Goal: Task Accomplishment & Management: Manage account settings

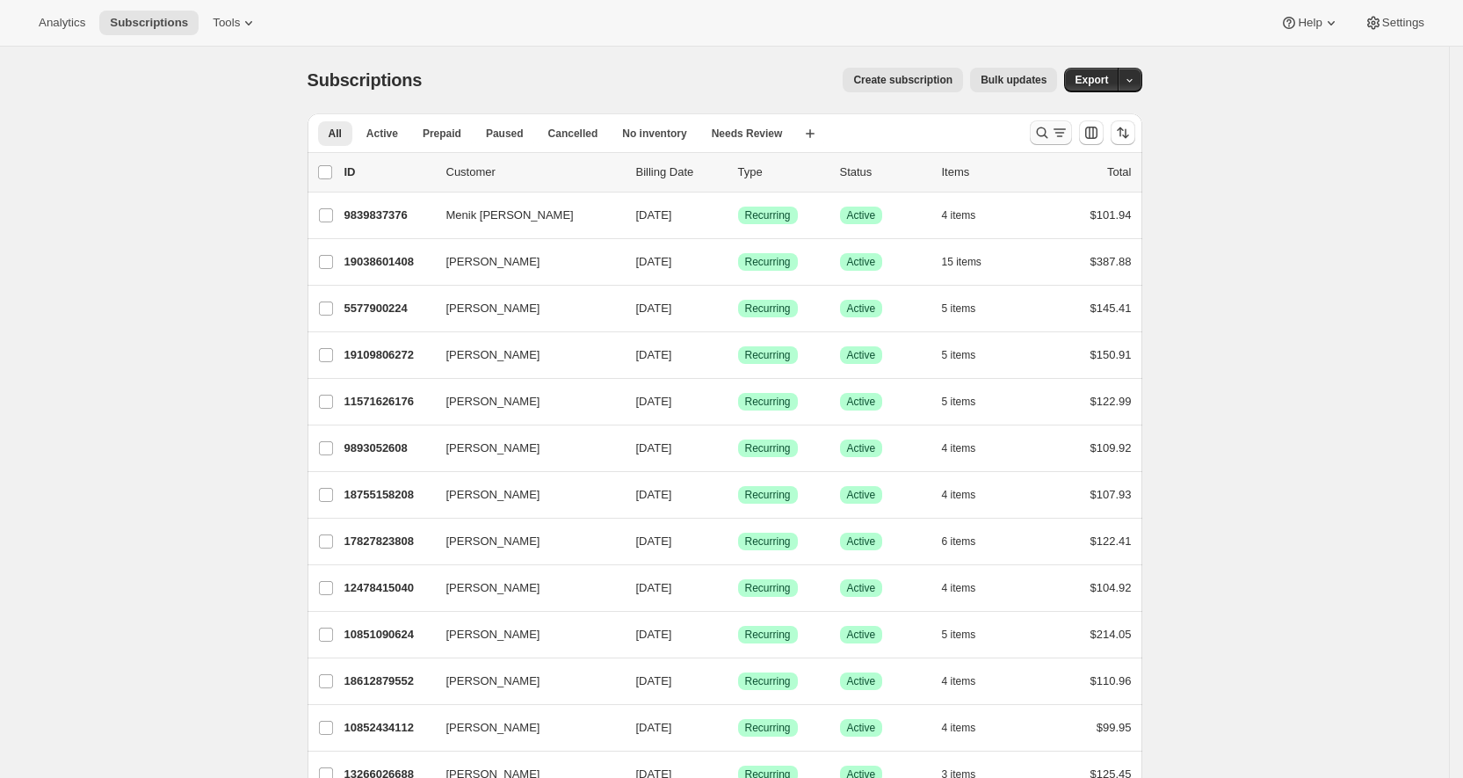
click at [1051, 130] on icon "Search and filter results" at bounding box center [1043, 133] width 18 height 18
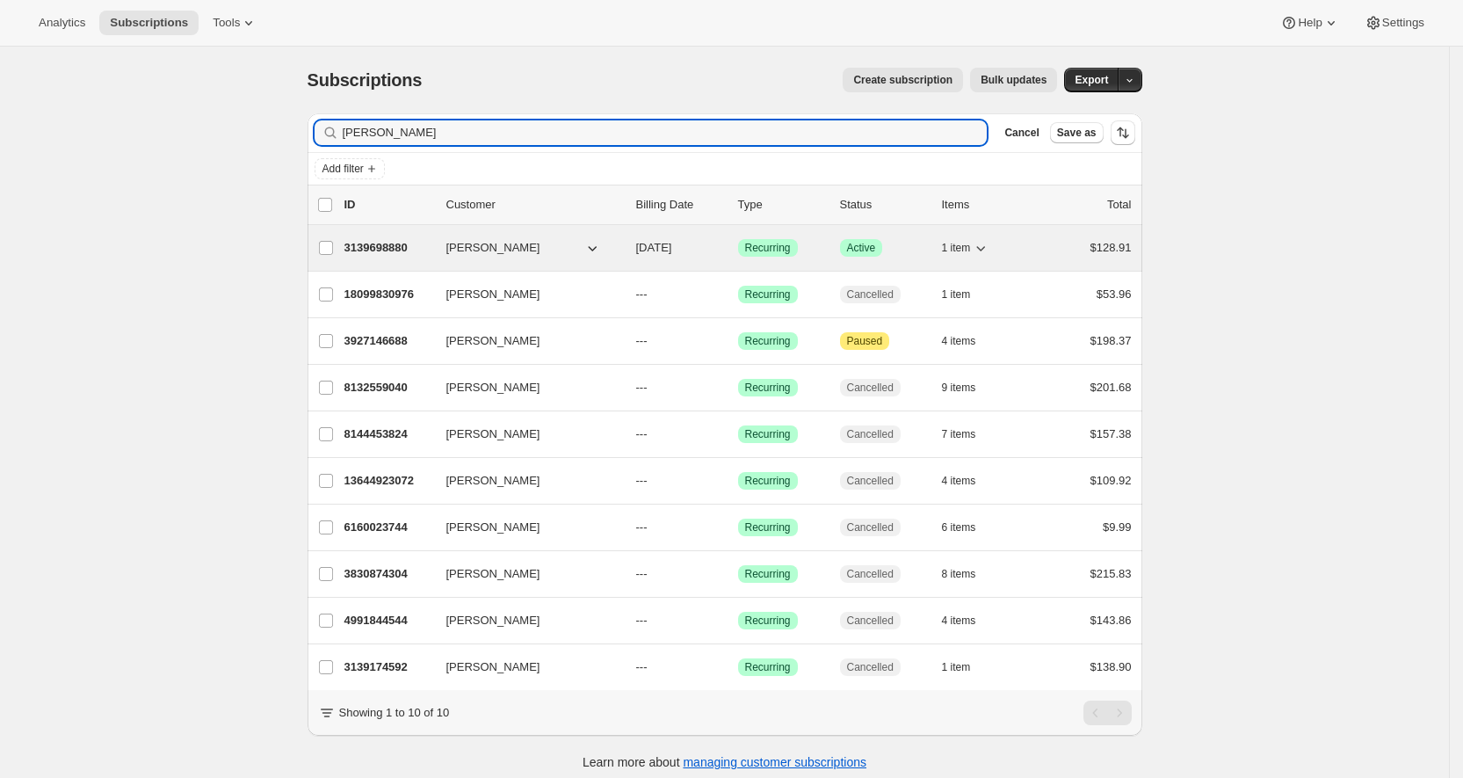
type input "[PERSON_NAME]"
click at [382, 250] on p "3139698880" at bounding box center [389, 248] width 88 height 18
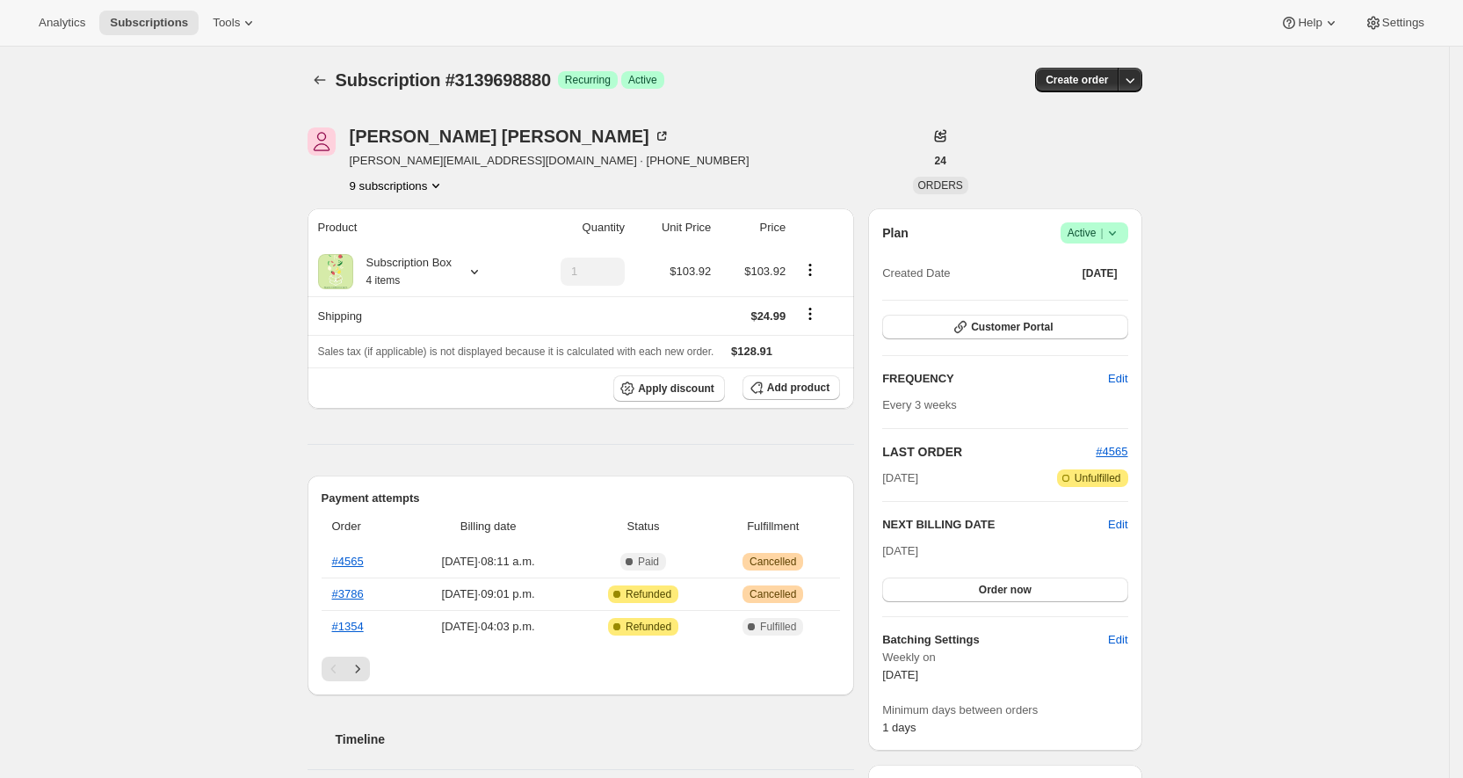
click at [1121, 228] on icon at bounding box center [1113, 233] width 18 height 18
click at [1101, 298] on span "Cancel subscription" at bounding box center [1096, 296] width 99 height 13
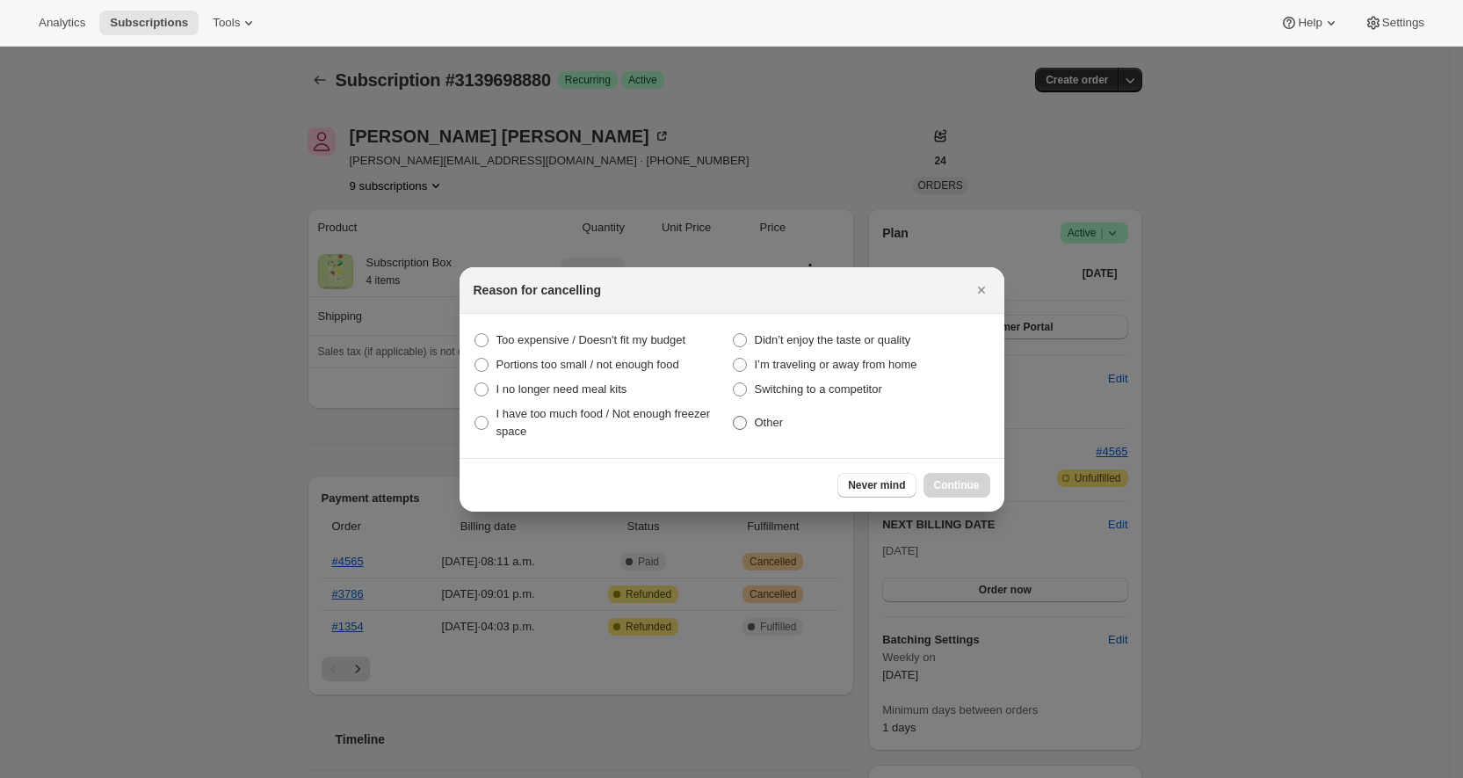
click at [780, 428] on span "Other" at bounding box center [769, 422] width 29 height 13
click at [734, 417] on input "Other" at bounding box center [733, 416] width 1 height 1
radio input "true"
click at [928, 481] on button "Continue" at bounding box center [957, 485] width 67 height 25
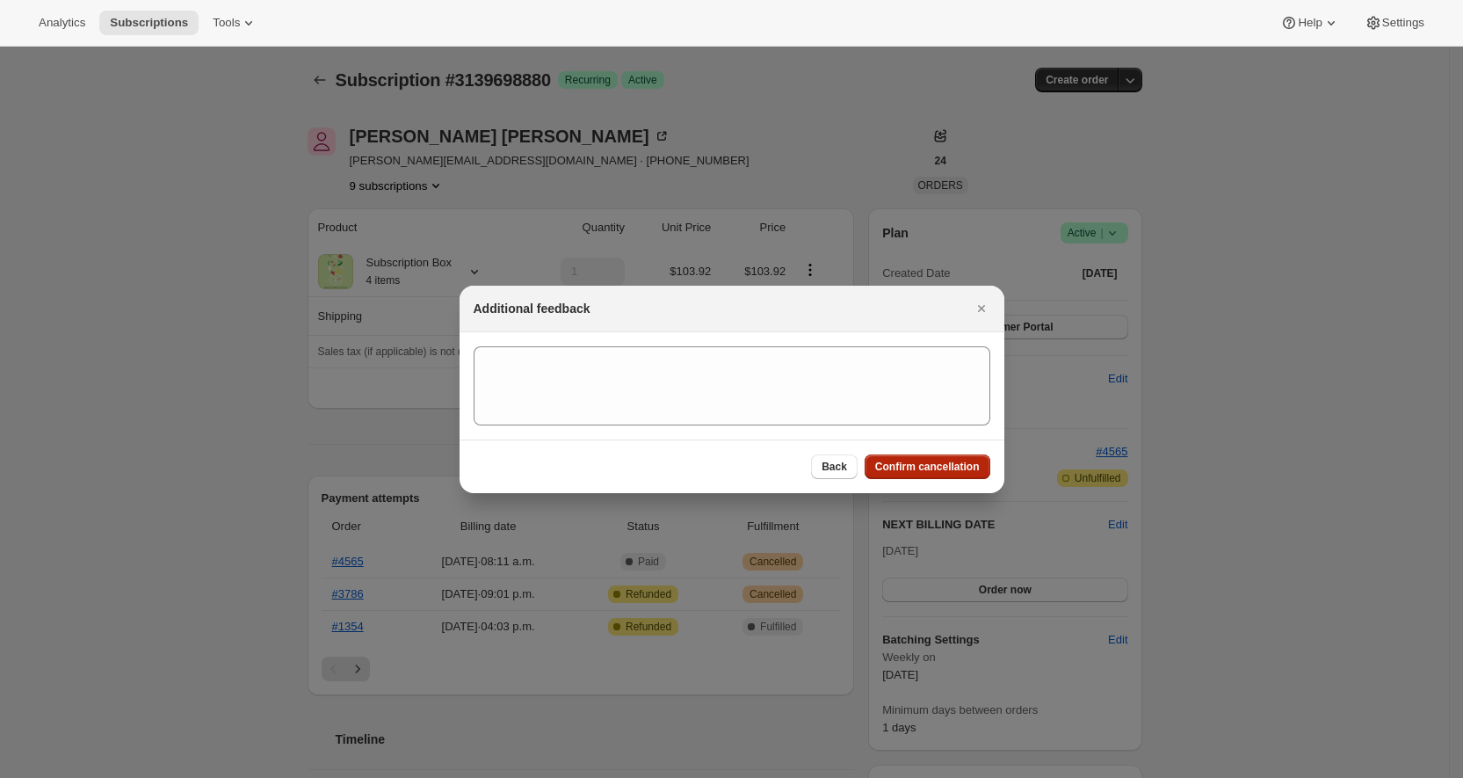
click at [934, 466] on span "Confirm cancellation" at bounding box center [927, 467] width 105 height 14
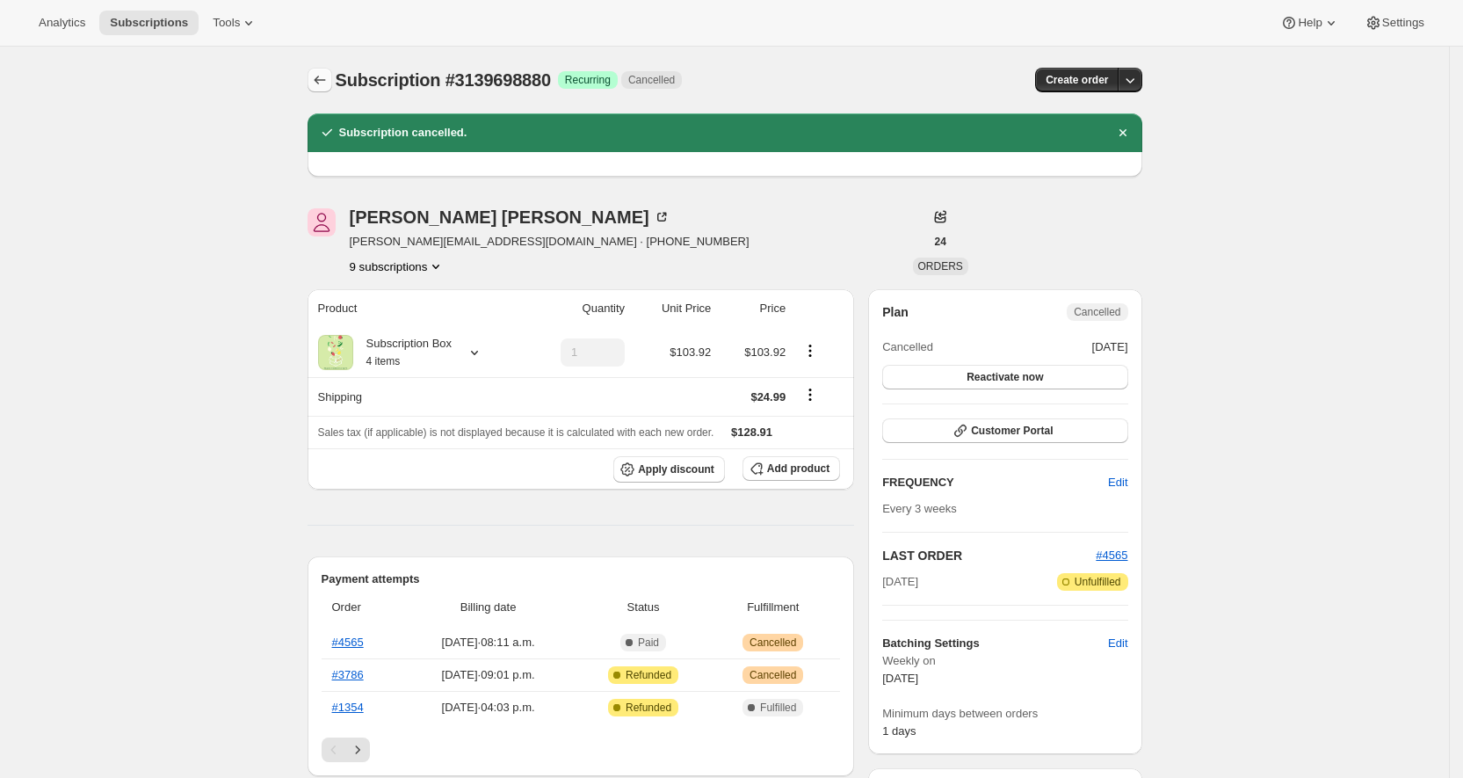
click at [332, 83] on button "Subscriptions" at bounding box center [320, 80] width 25 height 25
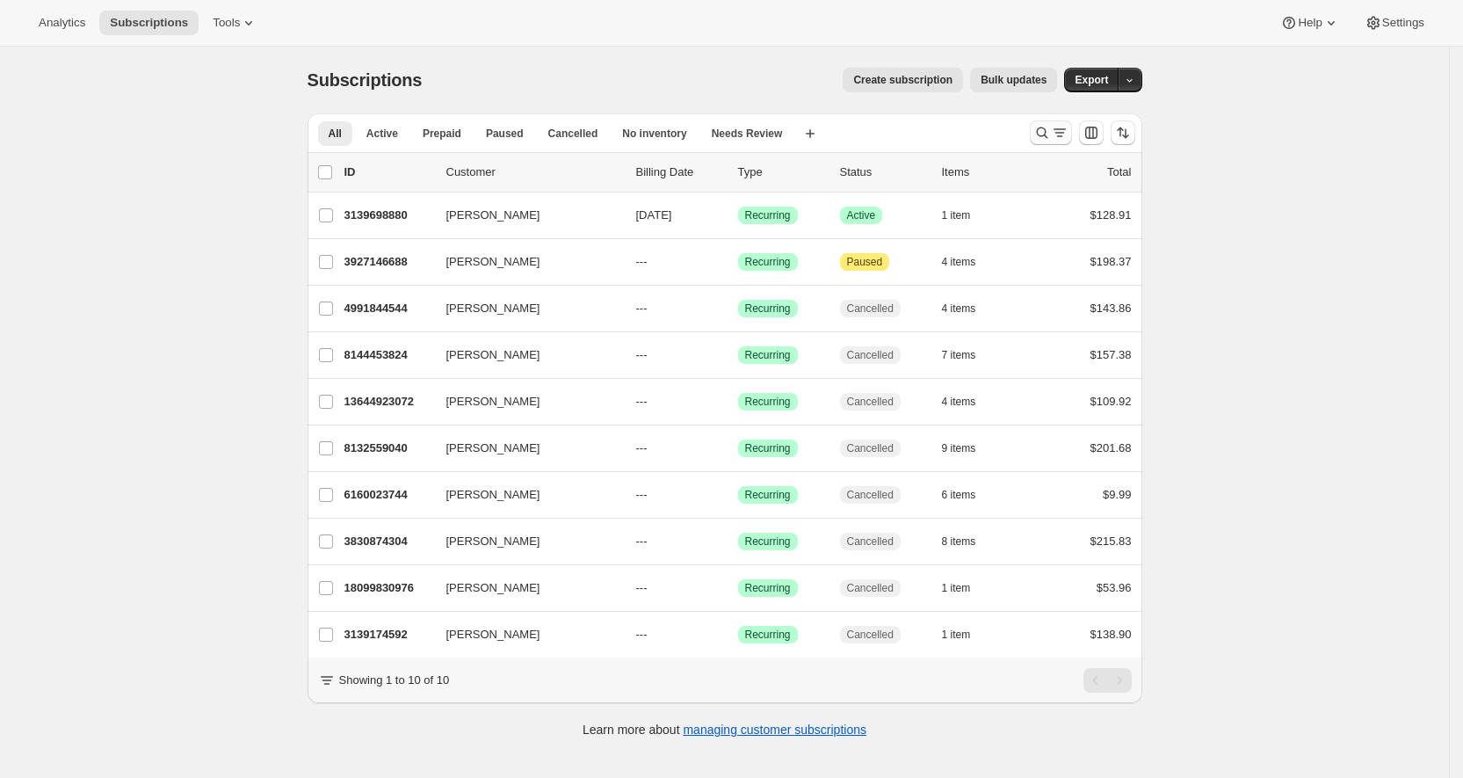
drag, startPoint x: 896, startPoint y: 132, endPoint x: 1053, endPoint y: 122, distance: 156.7
click at [896, 132] on div "All Active Prepaid Paused Cancelled No inventory Needs Review More views All Ac…" at bounding box center [662, 132] width 708 height 39
click at [1051, 130] on icon "Search and filter results" at bounding box center [1043, 133] width 18 height 18
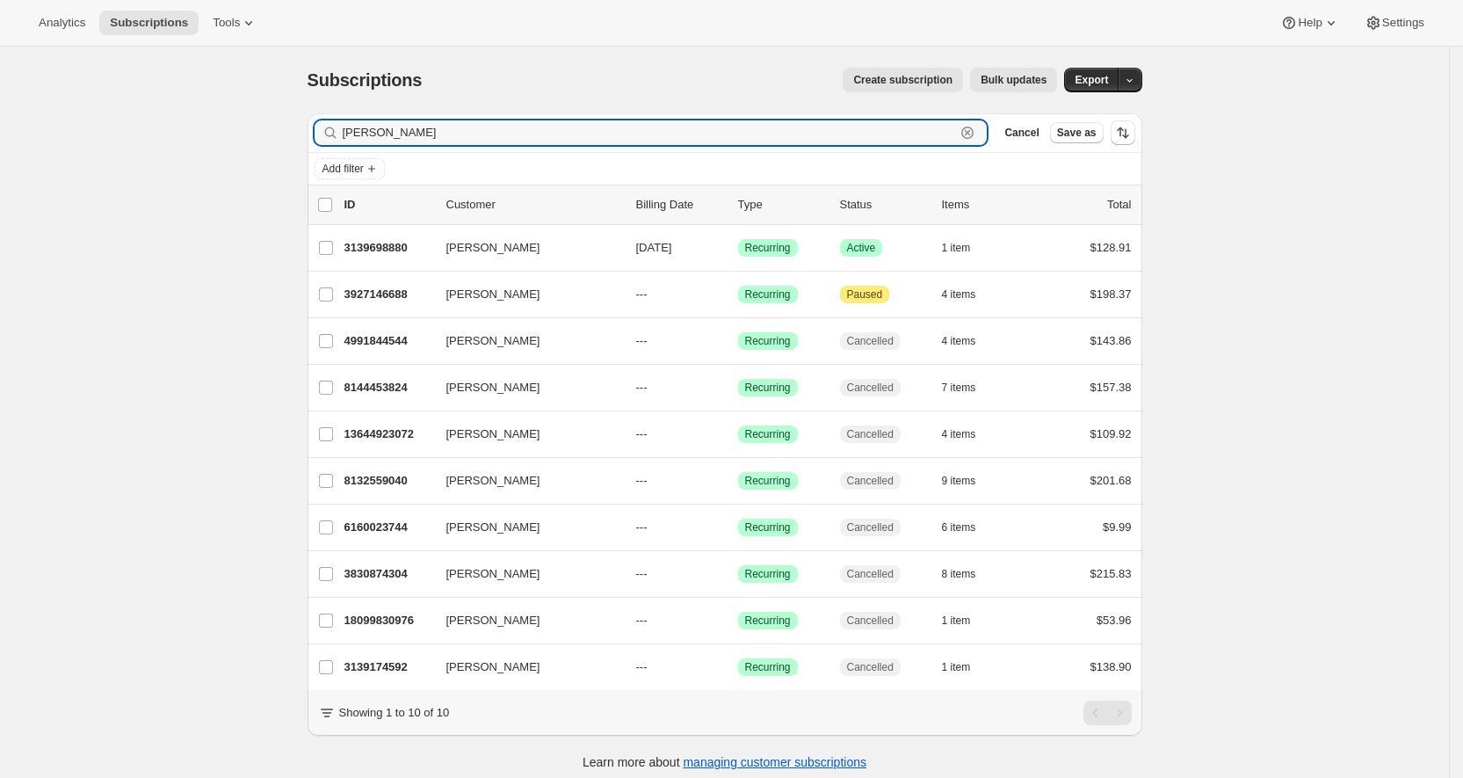
click at [976, 134] on icon "button" at bounding box center [968, 133] width 18 height 18
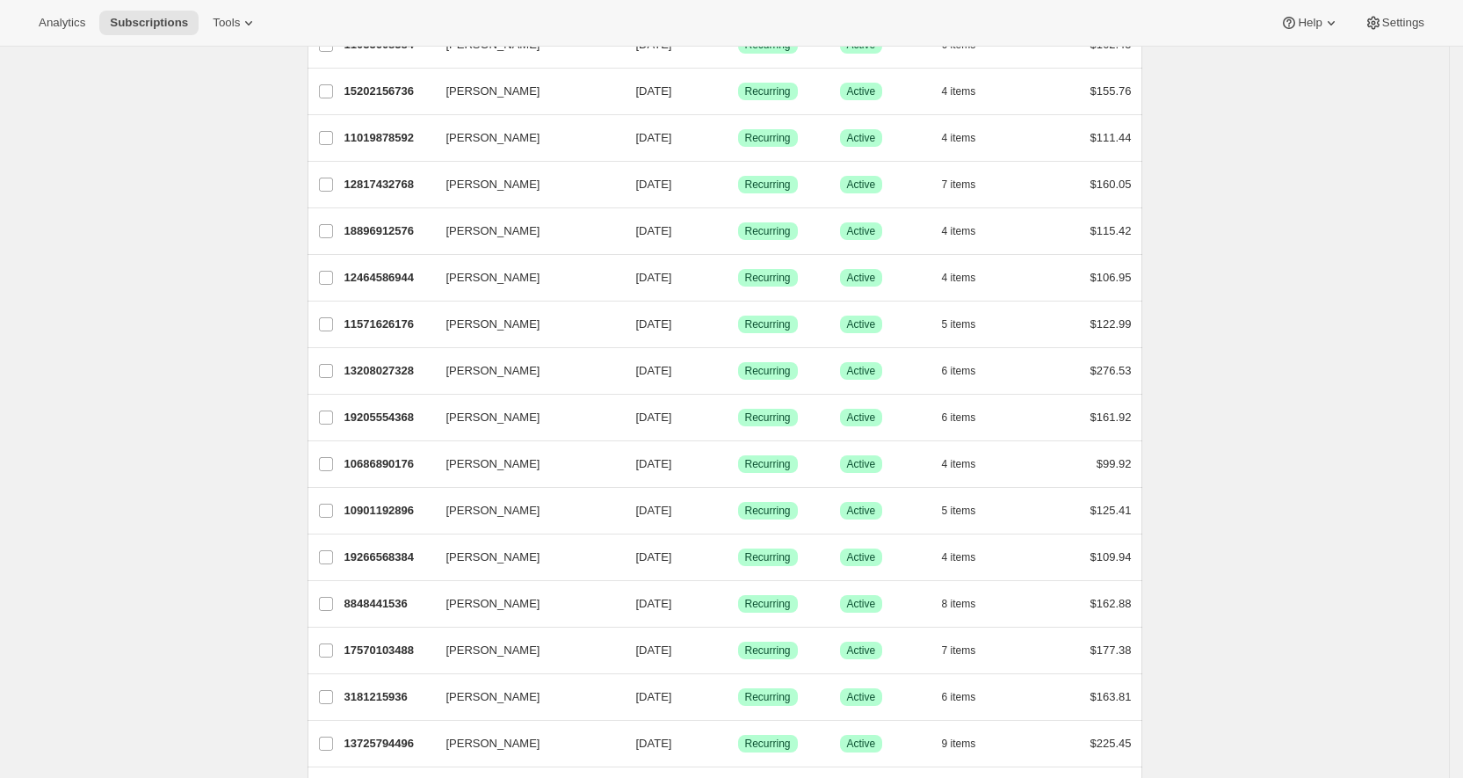
scroll to position [1875, 0]
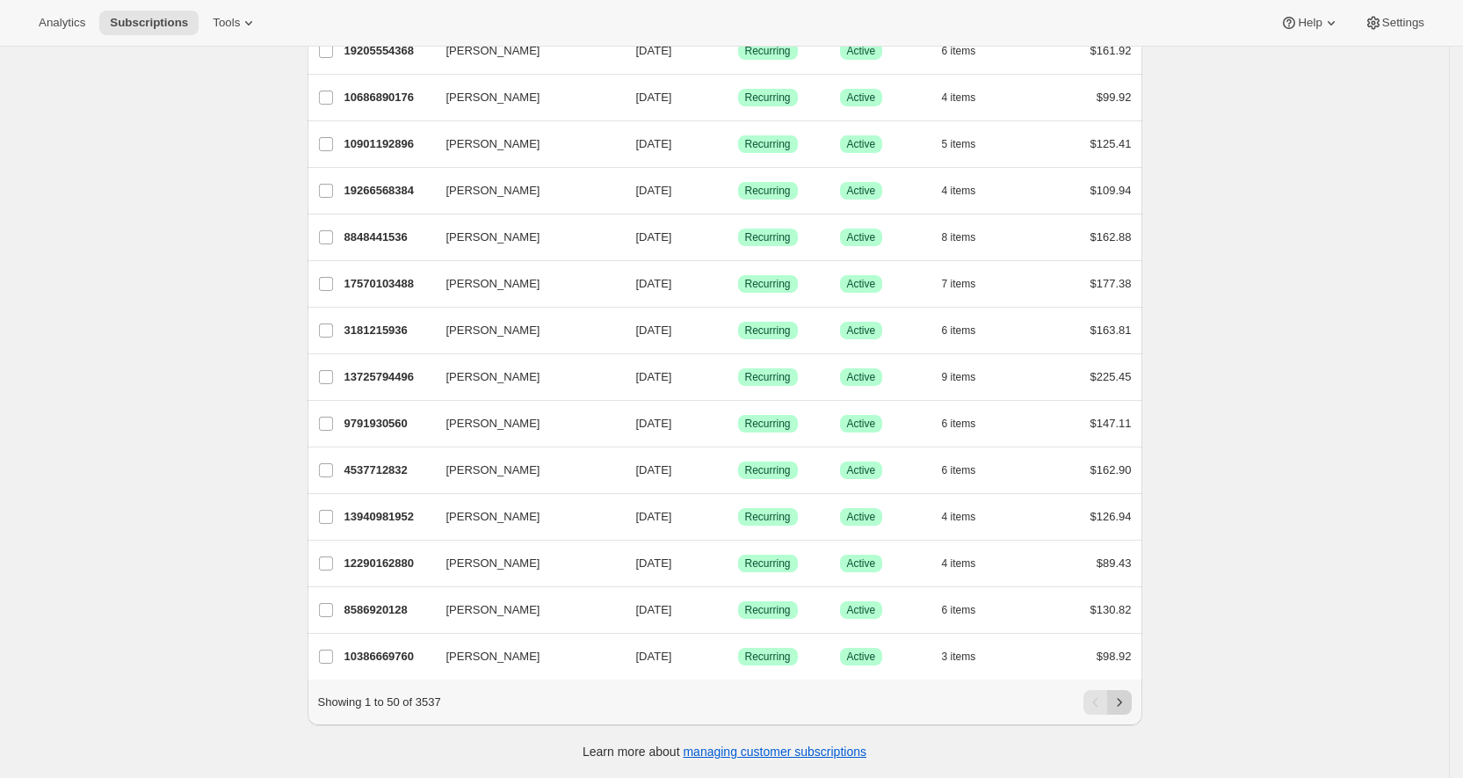
click at [1128, 703] on icon "Next" at bounding box center [1120, 702] width 18 height 18
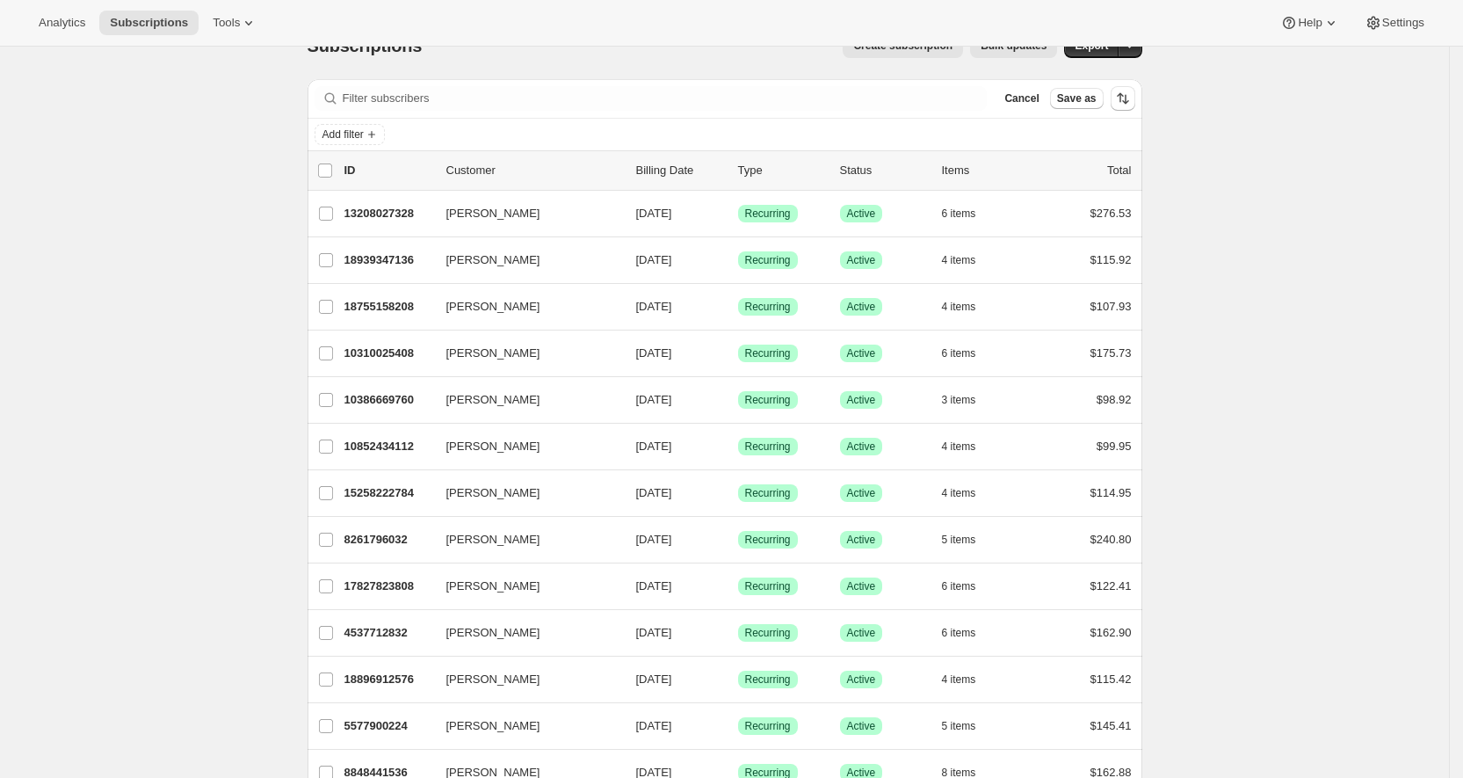
scroll to position [0, 0]
